Goal: Task Accomplishment & Management: Complete application form

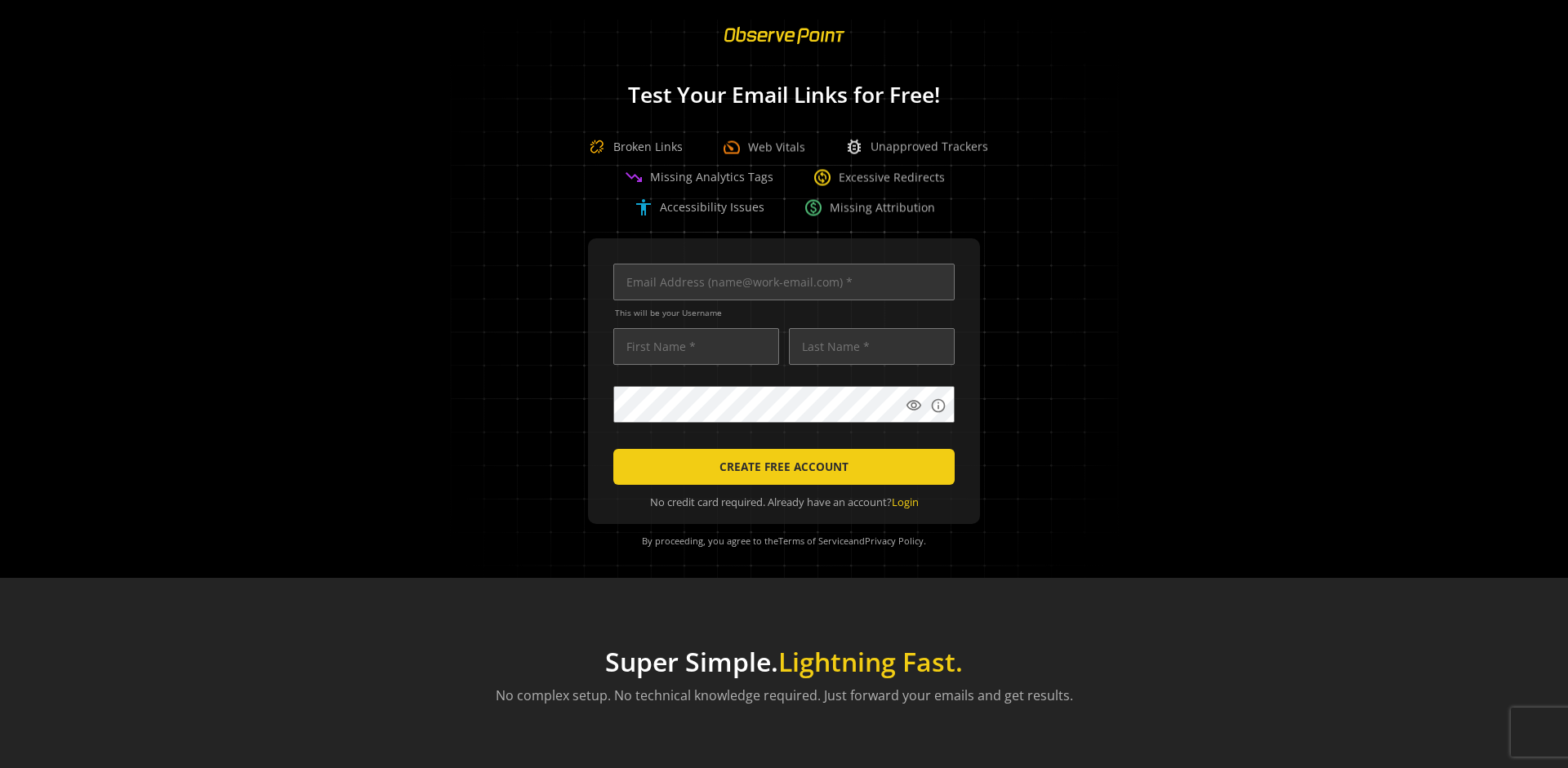
scroll to position [0, 5284]
click at [780, 282] on input "text" at bounding box center [783, 282] width 341 height 37
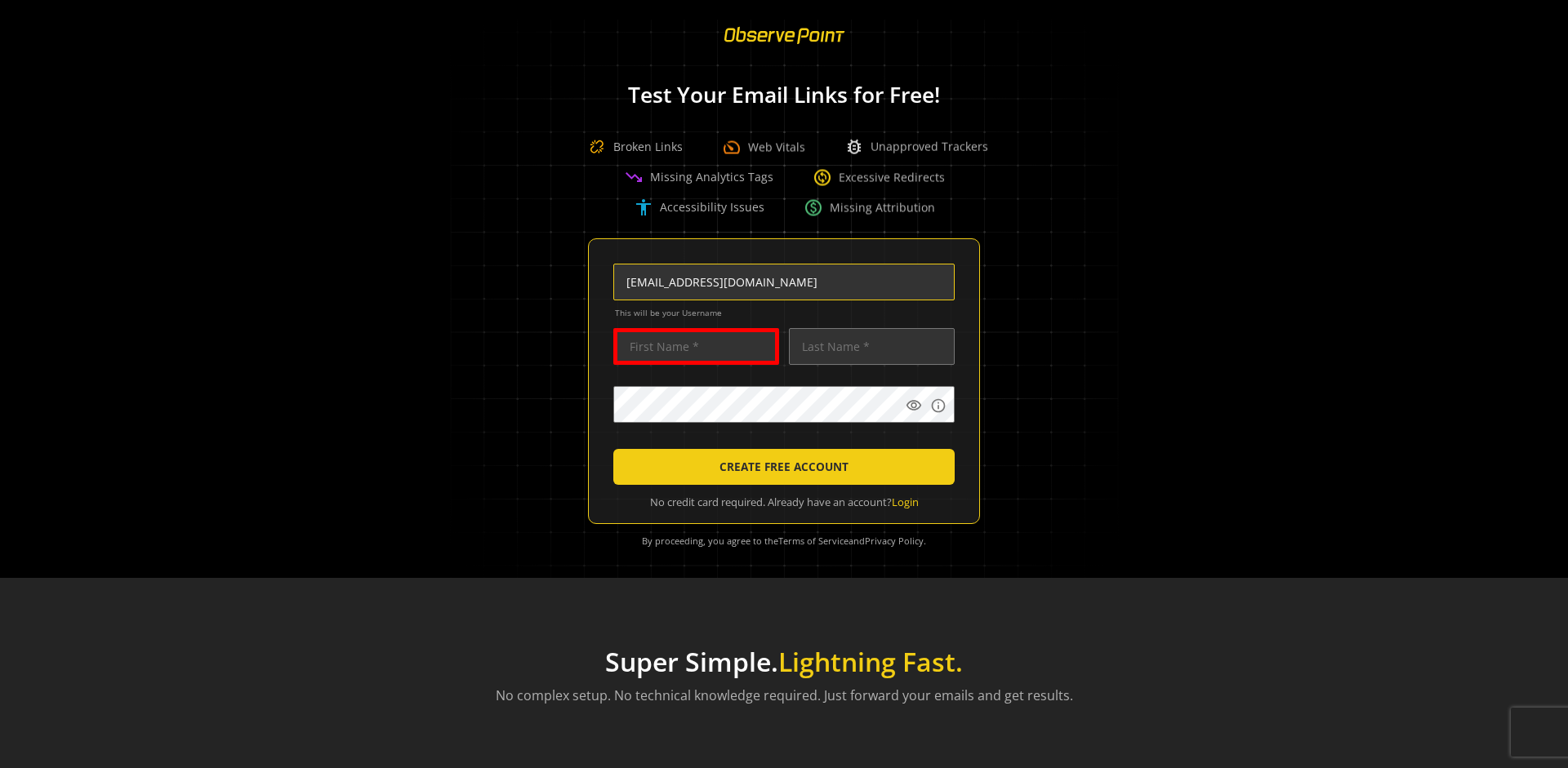
scroll to position [0, 0]
type input "[EMAIL_ADDRESS][DOMAIN_NAME]"
click at [692, 346] on input "text" at bounding box center [695, 346] width 165 height 37
type input "Test"
click at [868, 346] on input "text" at bounding box center [872, 346] width 165 height 37
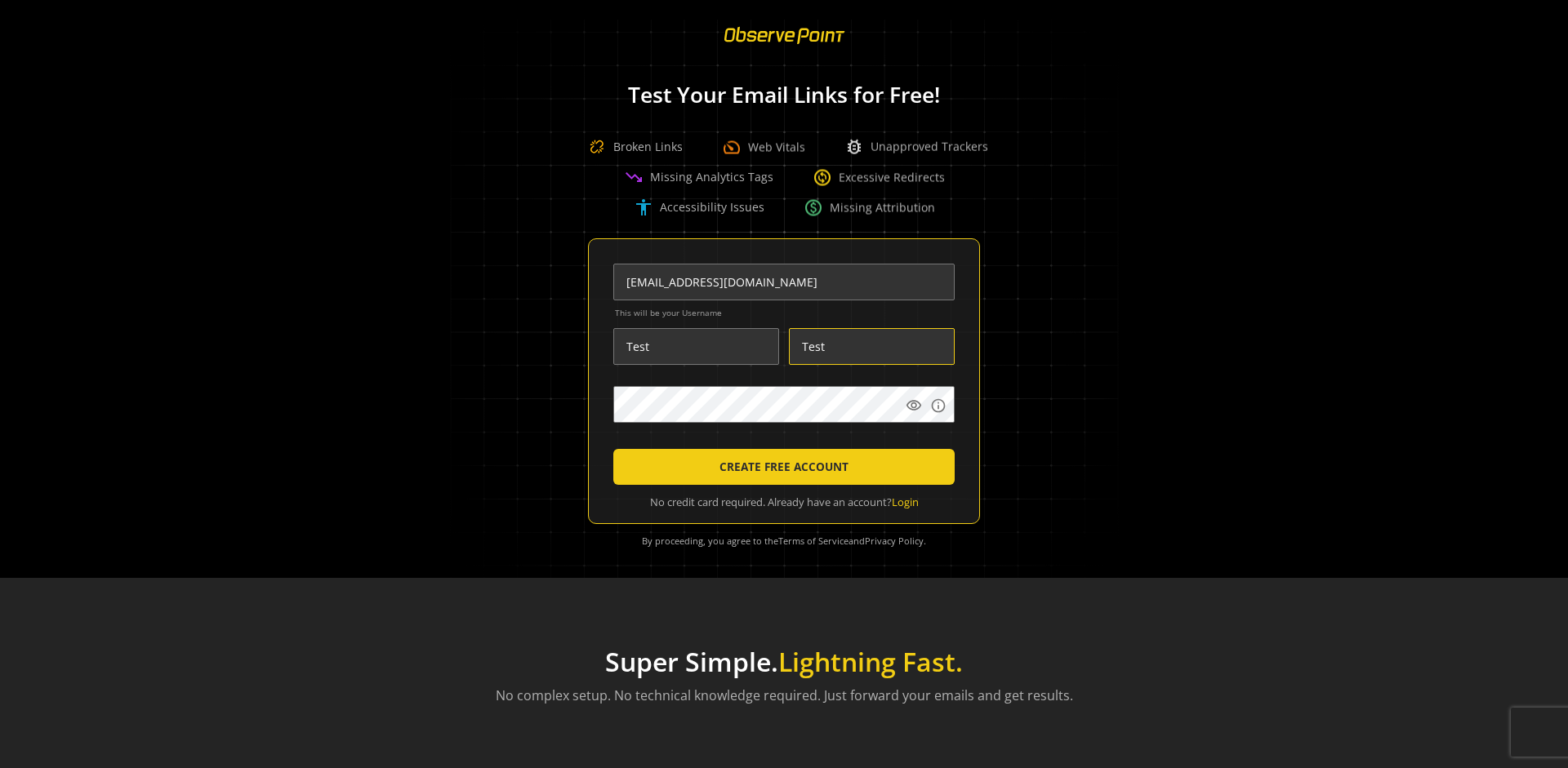
type input "Test"
click at [1011, 445] on body "Loading... Test Your Email Links for Free! Broken Links speed Web Vitals bug_re…" at bounding box center [784, 384] width 1568 height 768
click at [780, 467] on span "CREATE FREE ACCOUNT" at bounding box center [784, 467] width 129 height 29
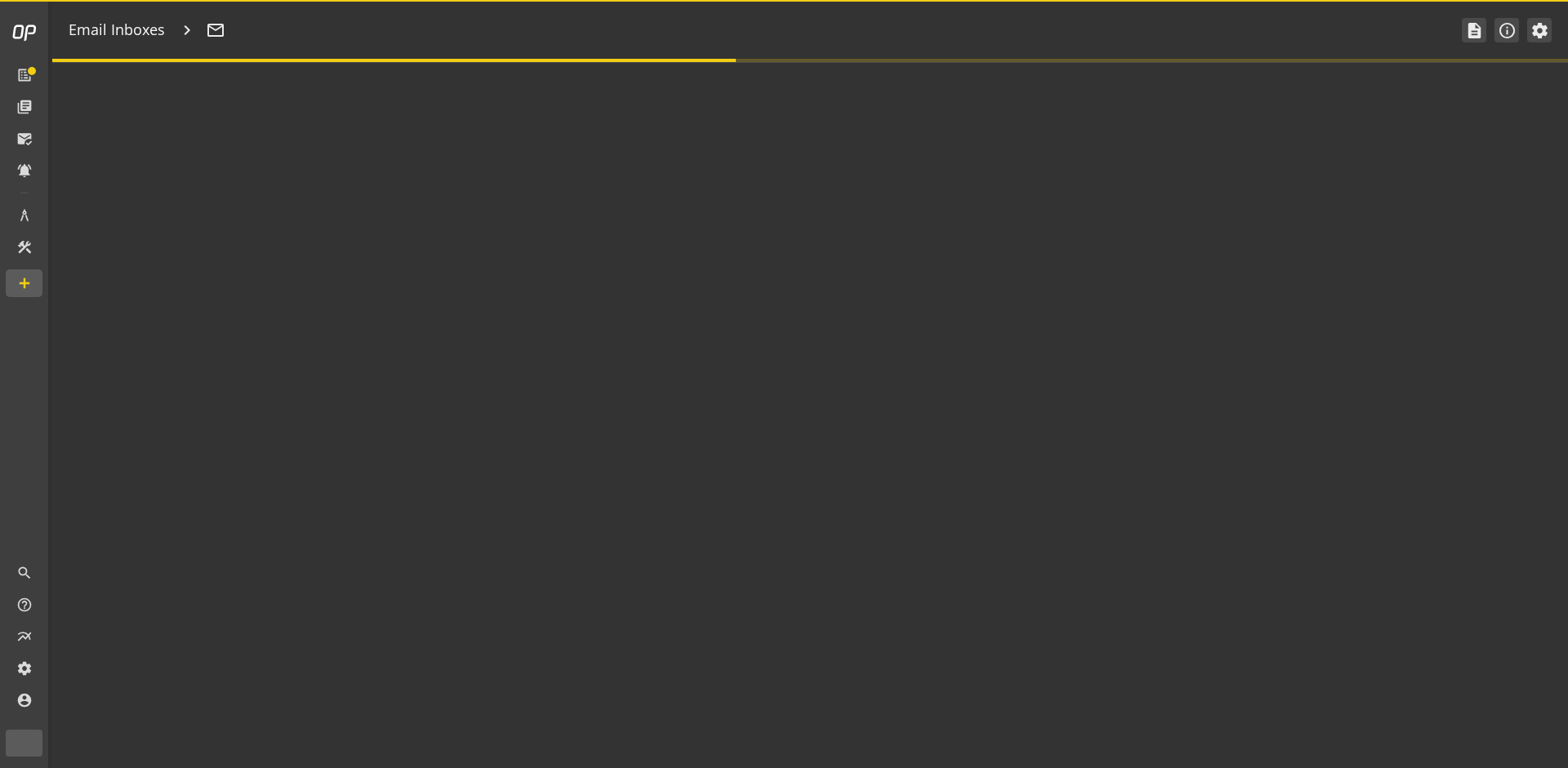
type textarea "Welcome to ObservePoint! This is your default email inbox for testing."
